Goal: Find specific page/section

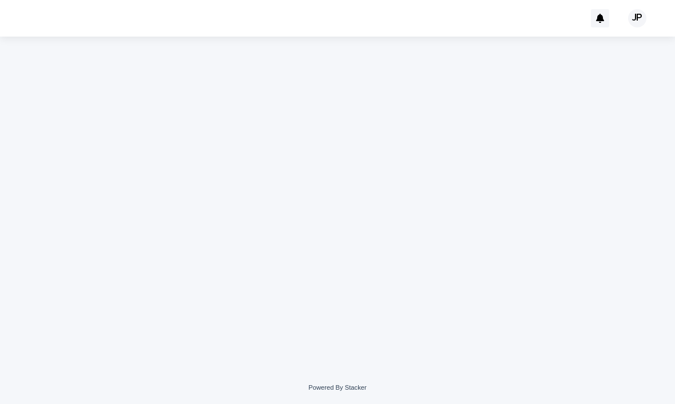
scroll to position [1, 0]
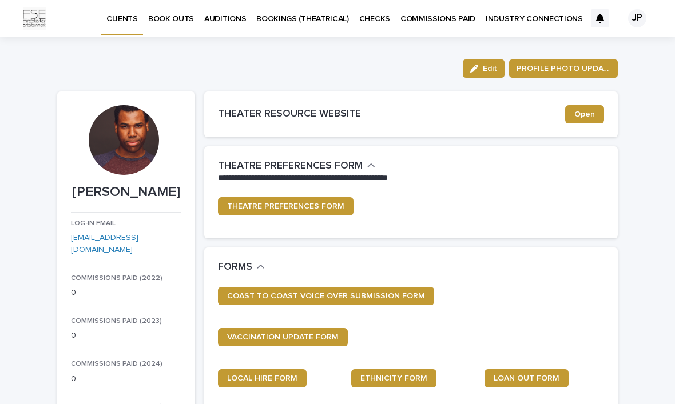
click at [290, 15] on p "BOOKINGS (THEATRICAL)" at bounding box center [302, 12] width 93 height 24
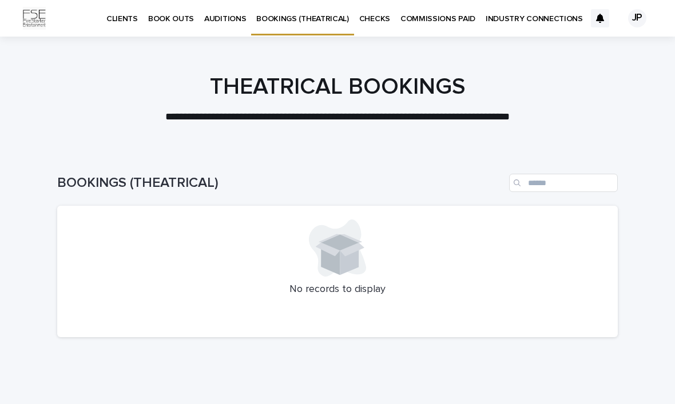
click at [228, 11] on p "AUDITIONS" at bounding box center [225, 12] width 42 height 24
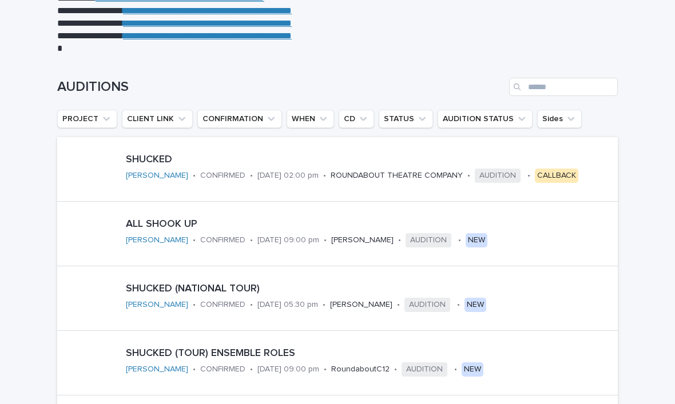
scroll to position [113, 0]
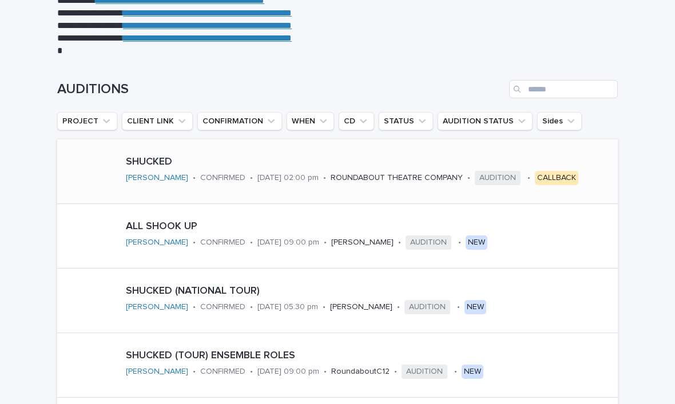
click at [462, 182] on p "ROUNDABOUT THEATRE COMPANY" at bounding box center [396, 178] width 132 height 10
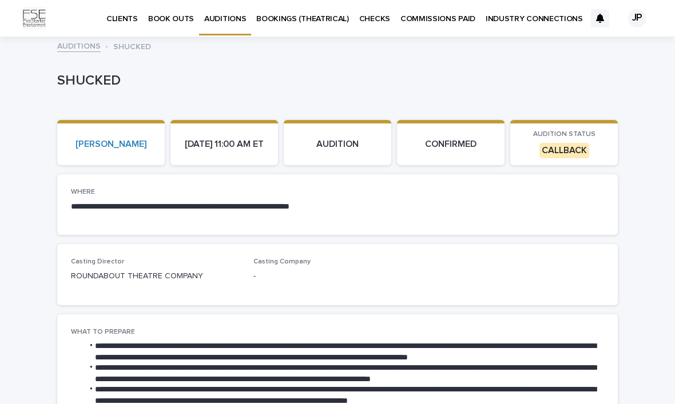
click at [330, 149] on p "AUDITION" at bounding box center [337, 144] width 94 height 11
